Goal: Information Seeking & Learning: Learn about a topic

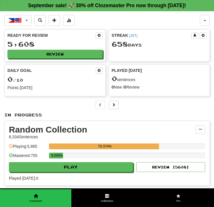
click at [213, 66] on div "Clozemaster Dashboard Collections Get fluent faster. Clozemaster Pro Dark Mode …" at bounding box center [107, 153] width 214 height 284
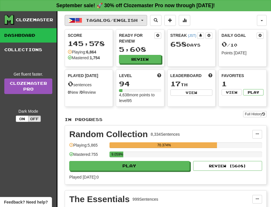
click at [106, 19] on span "Tagalog / English" at bounding box center [112, 20] width 52 height 5
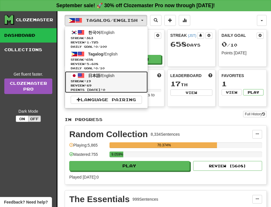
click at [113, 77] on span "日本語 / English" at bounding box center [101, 75] width 26 height 5
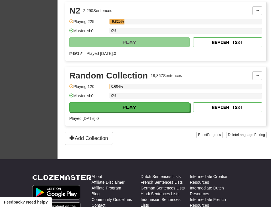
scroll to position [207, 0]
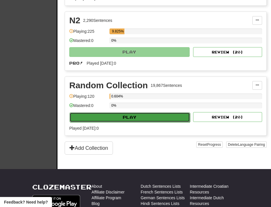
click at [126, 115] on button "Play" at bounding box center [129, 117] width 120 height 10
select select "**"
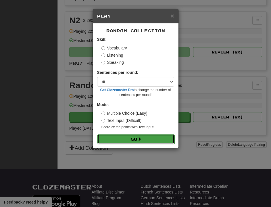
click at [135, 137] on button "Go" at bounding box center [135, 139] width 77 height 10
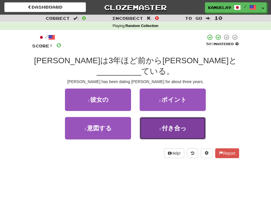
click at [157, 119] on button "4 . 付き合っ" at bounding box center [173, 128] width 66 height 22
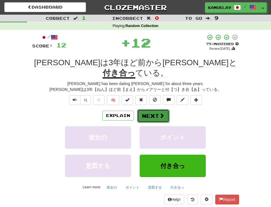
click at [154, 109] on button "Next" at bounding box center [153, 115] width 32 height 13
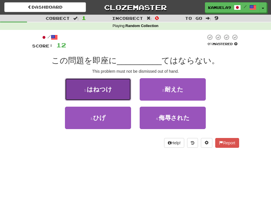
click at [89, 91] on span "はねつけ" at bounding box center [99, 89] width 25 height 7
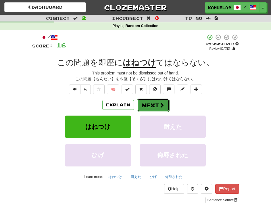
click at [142, 105] on button "Next" at bounding box center [153, 104] width 32 height 13
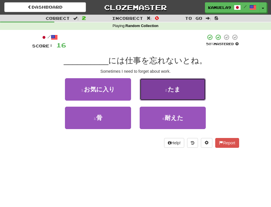
click at [158, 94] on button "2 . たま" at bounding box center [173, 89] width 66 height 22
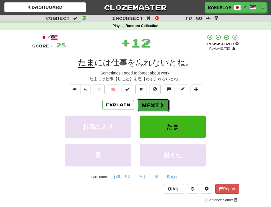
click at [160, 109] on button "Next" at bounding box center [153, 104] width 32 height 13
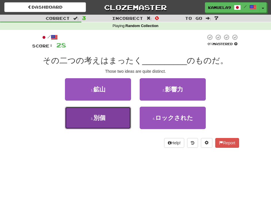
click at [96, 119] on span "別個" at bounding box center [99, 117] width 12 height 7
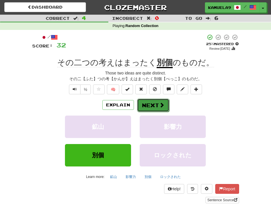
click at [144, 108] on button "Next" at bounding box center [153, 104] width 32 height 13
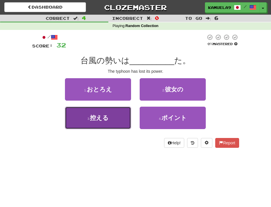
click at [91, 119] on span "控える" at bounding box center [99, 117] width 19 height 7
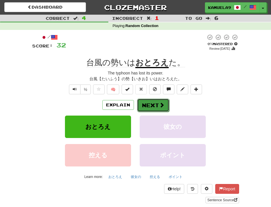
click at [156, 102] on button "Next" at bounding box center [153, 104] width 32 height 13
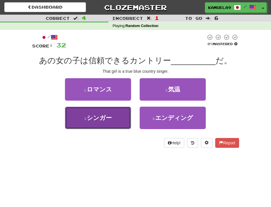
click at [119, 114] on button "3 . シンガー" at bounding box center [98, 117] width 66 height 22
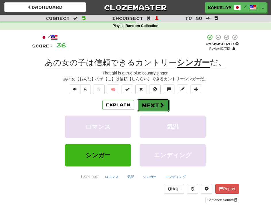
click at [150, 105] on button "Next" at bounding box center [153, 104] width 32 height 13
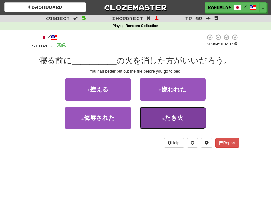
click at [167, 117] on span "たき火" at bounding box center [173, 117] width 19 height 7
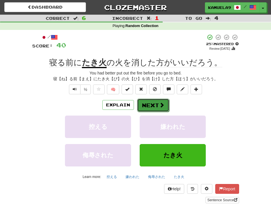
click at [152, 104] on button "Next" at bounding box center [153, 104] width 32 height 13
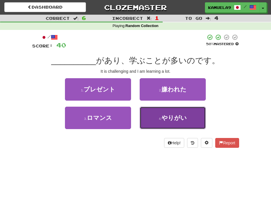
click at [162, 123] on button "4 . やりがい" at bounding box center [173, 117] width 66 height 22
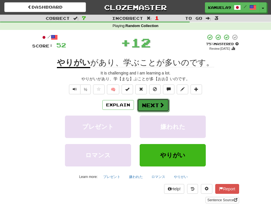
click at [153, 105] on button "Next" at bounding box center [153, 104] width 32 height 13
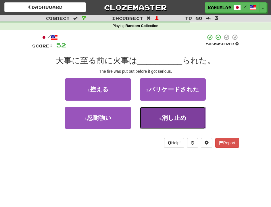
click at [163, 122] on button "4 . 消し止め" at bounding box center [173, 117] width 66 height 22
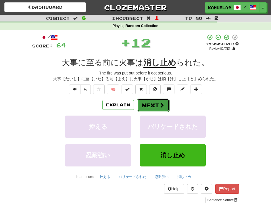
click at [155, 106] on button "Next" at bounding box center [153, 104] width 32 height 13
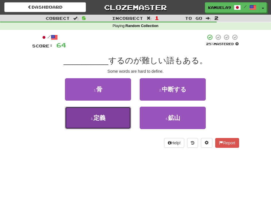
click at [94, 118] on span "定義" at bounding box center [99, 117] width 12 height 7
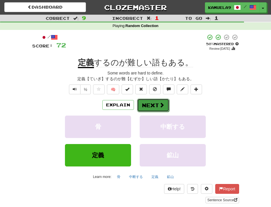
click at [152, 104] on button "Next" at bounding box center [153, 104] width 32 height 13
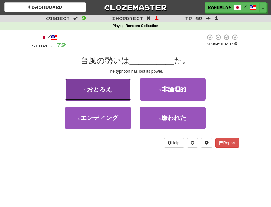
click at [96, 89] on span "おとろえ" at bounding box center [99, 89] width 25 height 7
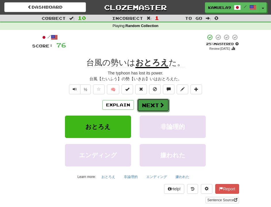
click at [149, 106] on button "Next" at bounding box center [153, 104] width 32 height 13
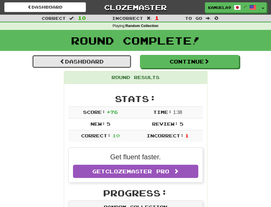
click at [91, 60] on link "Dashboard" at bounding box center [81, 61] width 99 height 13
